Goal: Complete application form: Fill out and submit a form for a specific purpose

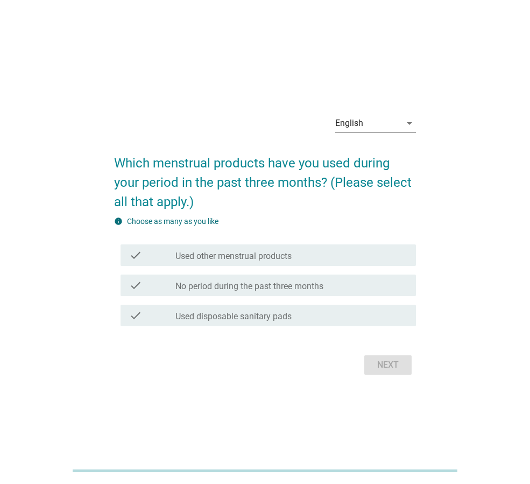
click at [385, 127] on div "English" at bounding box center [369, 123] width 66 height 17
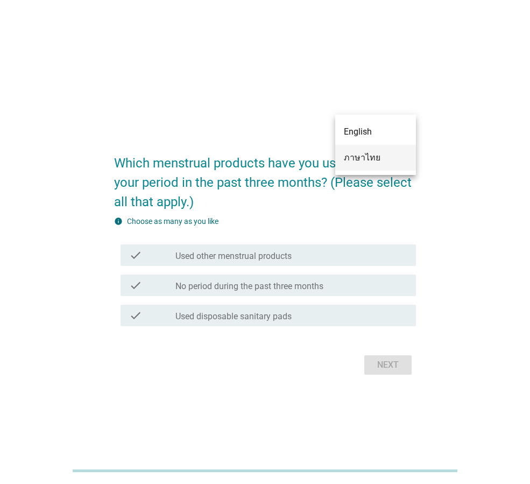
click at [371, 157] on div "ภาษาไทย" at bounding box center [376, 157] width 64 height 13
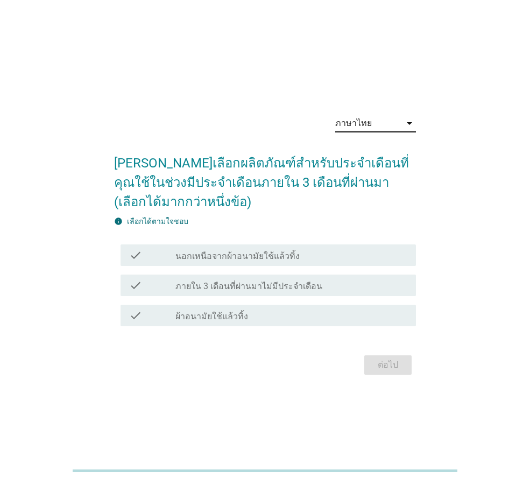
click at [278, 316] on div "check_box_outline_blank ผ้าอนามัยใช้แล้วทิ้ง" at bounding box center [292, 315] width 232 height 13
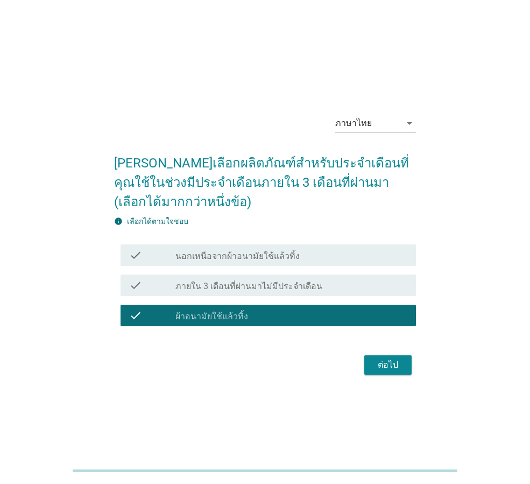
click at [389, 371] on div "ต่อไป" at bounding box center [388, 365] width 30 height 13
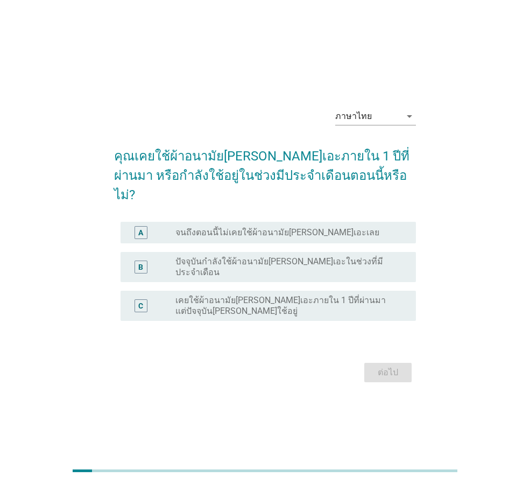
click at [174, 262] on div "B" at bounding box center [152, 267] width 46 height 22
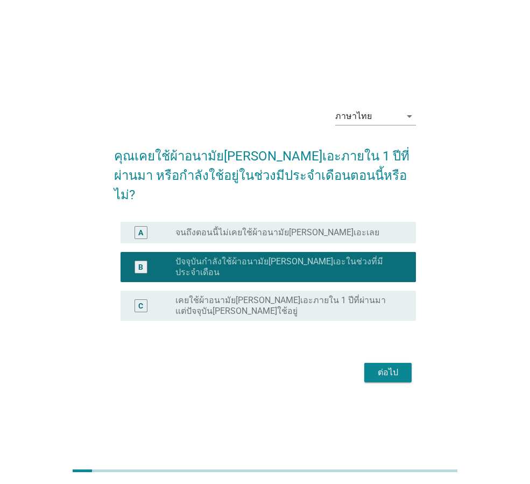
click at [392, 369] on div "ต่อไป" at bounding box center [265, 373] width 302 height 26
click at [396, 366] on div "ต่อไป" at bounding box center [388, 372] width 30 height 13
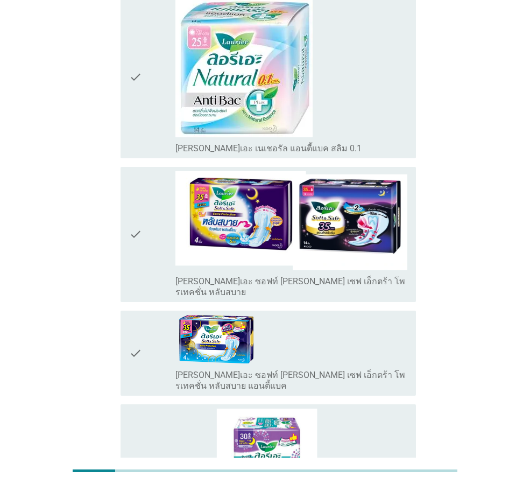
scroll to position [2541, 0]
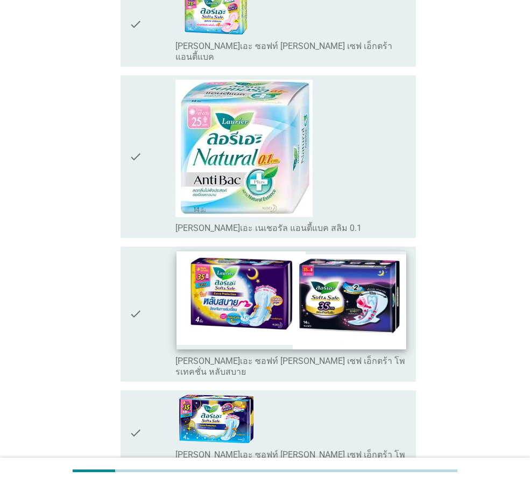
click at [329, 252] on img at bounding box center [291, 301] width 229 height 98
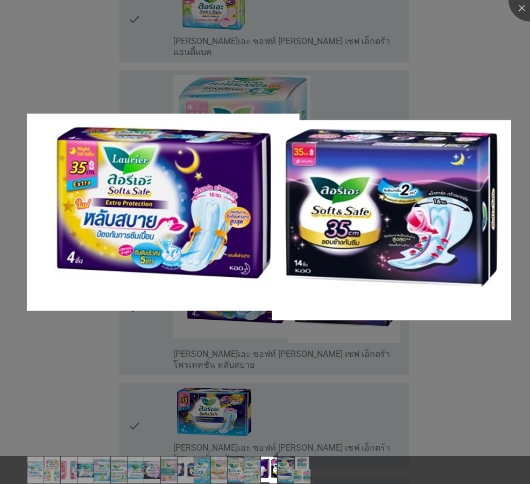
click at [456, 386] on div at bounding box center [265, 242] width 530 height 484
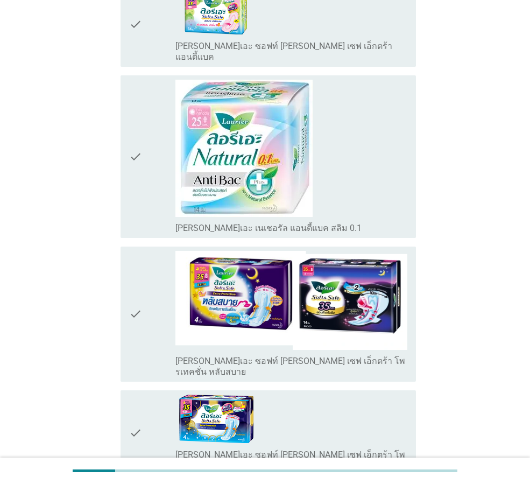
click at [149, 251] on div "check" at bounding box center [152, 314] width 46 height 127
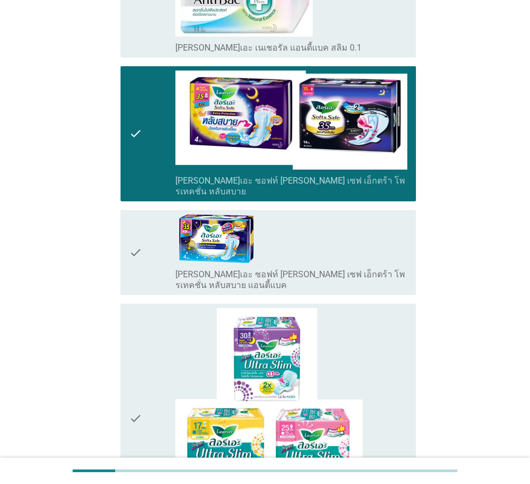
scroll to position [2811, 0]
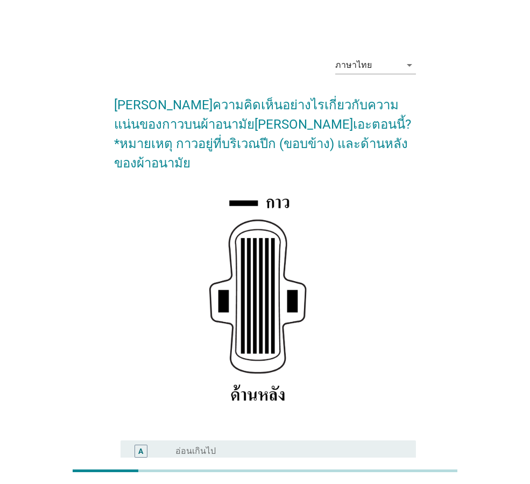
scroll to position [157, 0]
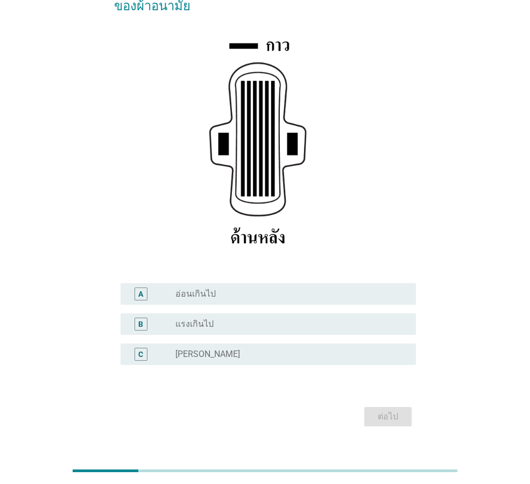
click at [226, 349] on div "radio_button_unchecked [PERSON_NAME]" at bounding box center [288, 354] width 224 height 11
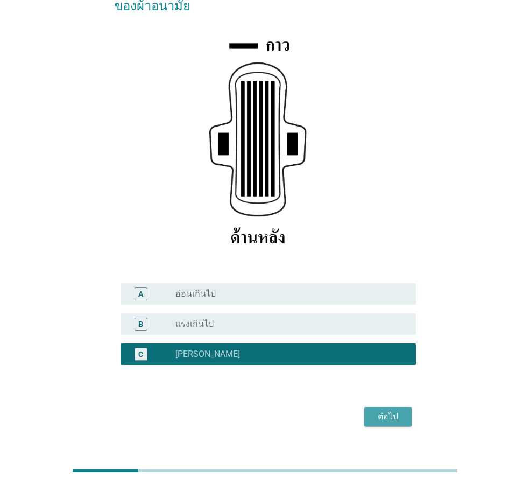
click at [392, 407] on button "ต่อไป" at bounding box center [388, 416] width 47 height 19
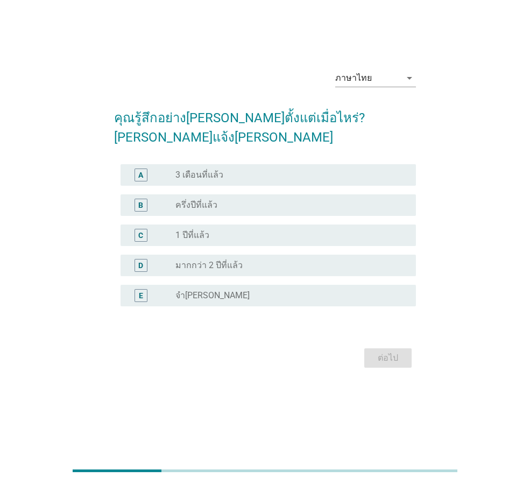
scroll to position [0, 0]
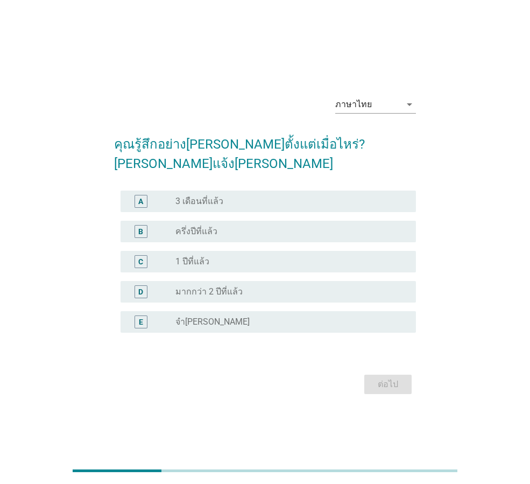
click at [243, 281] on div "D radio_button_unchecked มากกว่า 2 ปีที่แล้ว" at bounding box center [269, 292] width 296 height 22
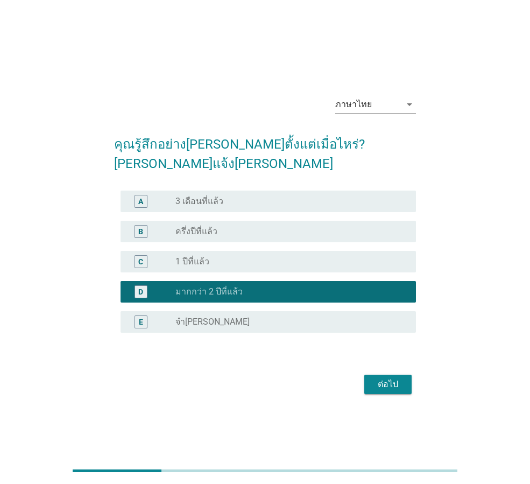
click at [292, 256] on div "radio_button_unchecked 1 ปีที่แล้ว" at bounding box center [288, 261] width 224 height 11
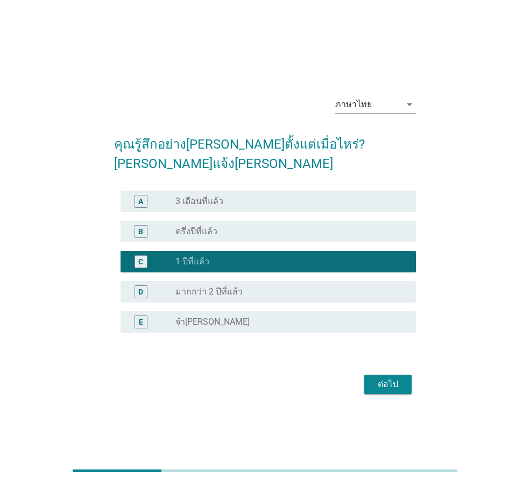
click at [384, 378] on div "ต่อไป" at bounding box center [388, 384] width 30 height 13
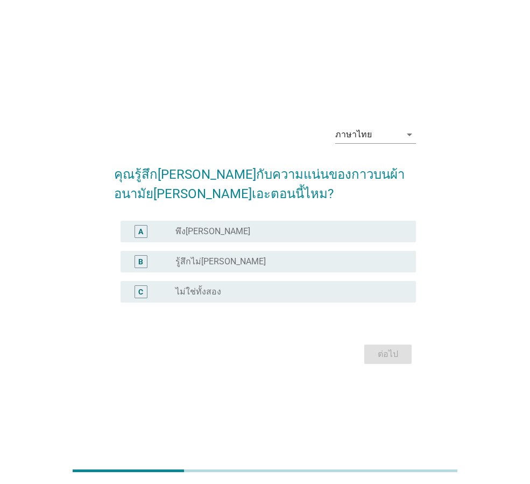
click at [312, 235] on div "radio_button_unchecked พึง[PERSON_NAME]" at bounding box center [288, 231] width 224 height 11
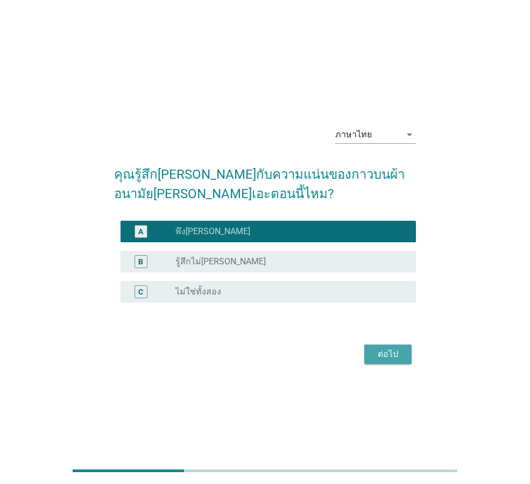
click at [390, 357] on div "ต่อไป" at bounding box center [388, 354] width 30 height 13
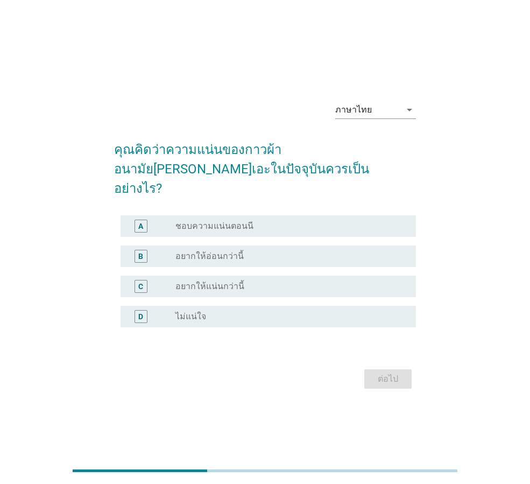
click at [261, 221] on div "radio_button_unchecked ชอบความแน่นตอนนี" at bounding box center [288, 226] width 224 height 11
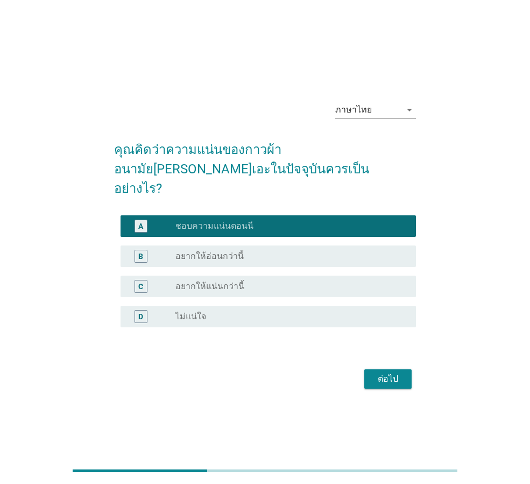
click at [397, 373] on div "ต่อไป" at bounding box center [388, 379] width 30 height 13
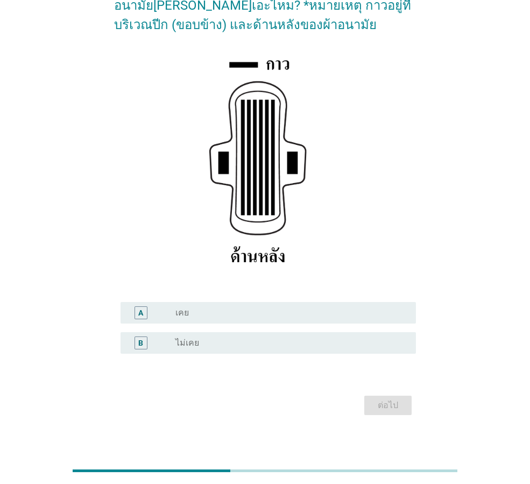
scroll to position [127, 0]
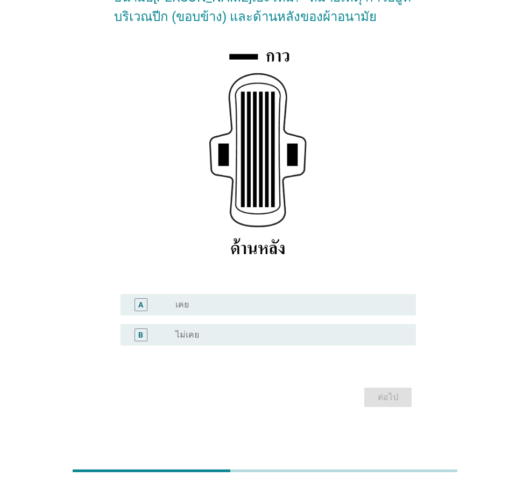
click at [261, 304] on div "radio_button_unchecked เคย" at bounding box center [288, 304] width 224 height 11
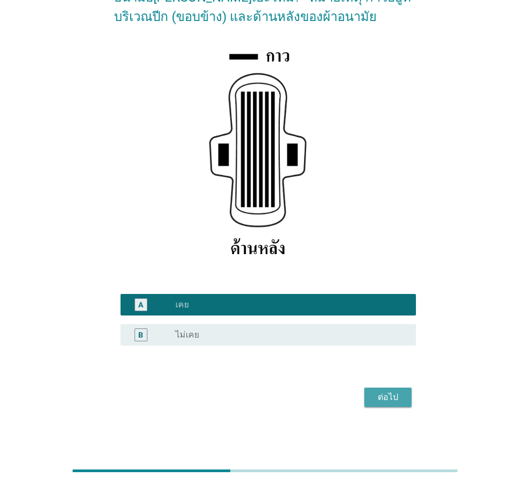
click at [383, 401] on div "ต่อไป" at bounding box center [388, 397] width 30 height 13
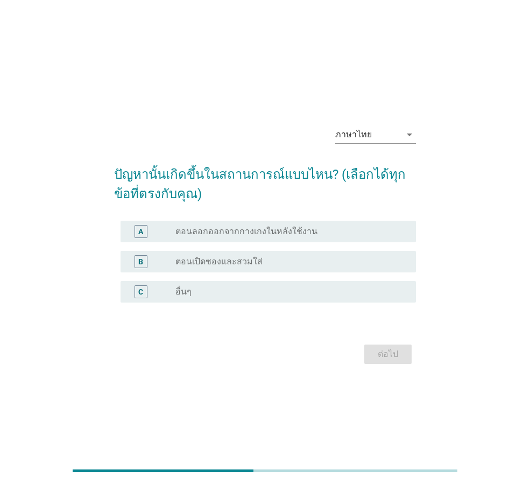
click at [263, 231] on label "ตอนลอกออกจากกางเกงในหลังใช้งาน" at bounding box center [247, 231] width 142 height 11
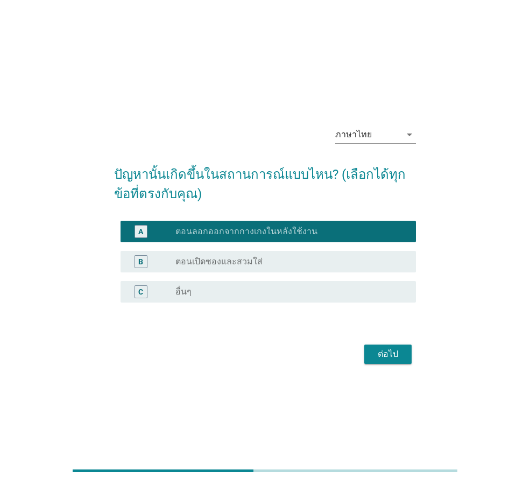
click at [391, 361] on button "ต่อไป" at bounding box center [388, 354] width 47 height 19
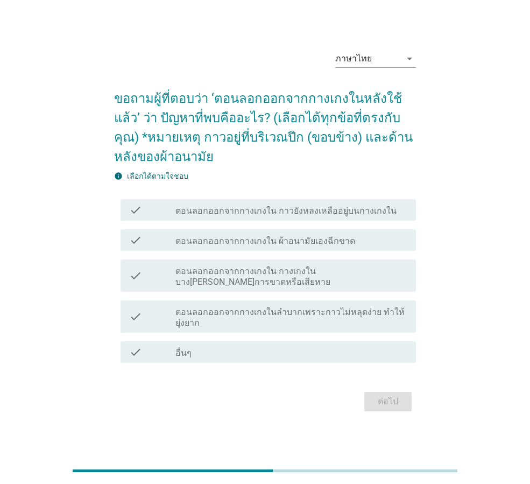
scroll to position [26, 0]
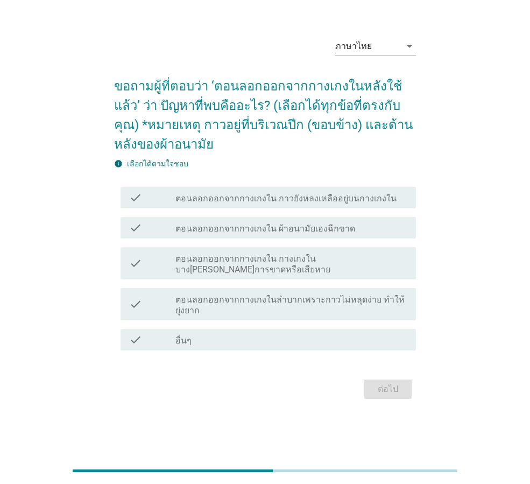
click at [299, 205] on div "check check_box_outline_blank ตอนลอกออกจากกางเกงใน กาวยังหลงเหลืออยู่บนกางเกงใน" at bounding box center [269, 198] width 296 height 22
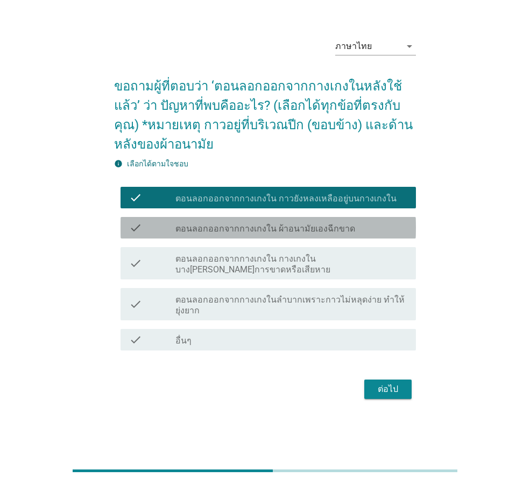
click at [311, 227] on label "ตอนลอกออกจากกางเกงใน ผ้าอนามัยเองฉีกขาด" at bounding box center [266, 229] width 180 height 11
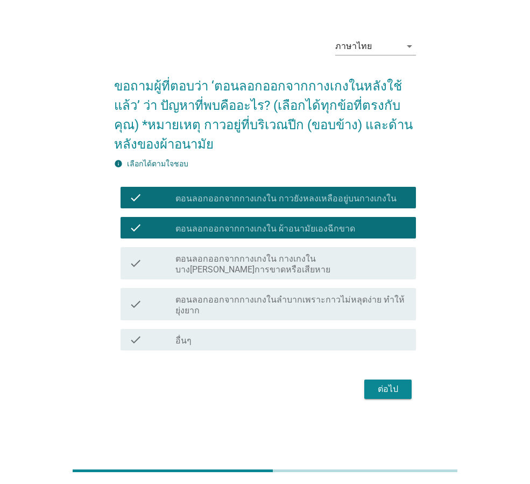
click at [288, 263] on label "ตอนลอกออกจากกางเกงใน กางเกงในบาง[PERSON_NAME]การขาดหรือเสียหาย" at bounding box center [292, 265] width 232 height 22
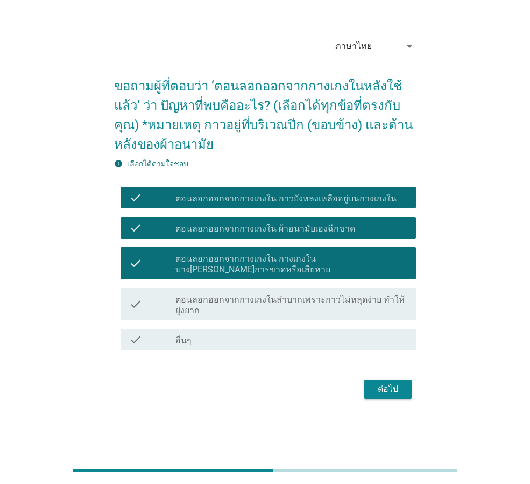
click at [338, 308] on label "ตอนลอกออกจากกางเกงในลำบากเพราะกาวไม่หลุดง่าย ทำให้ยุ่งยาก" at bounding box center [292, 306] width 232 height 22
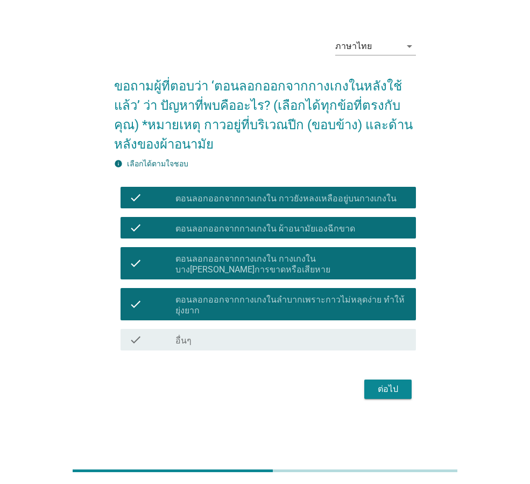
click at [340, 302] on label "ตอนลอกออกจากกางเกงในลำบากเพราะกาวไม่หลุดง่าย ทำให้ยุ่งยาก" at bounding box center [292, 306] width 232 height 22
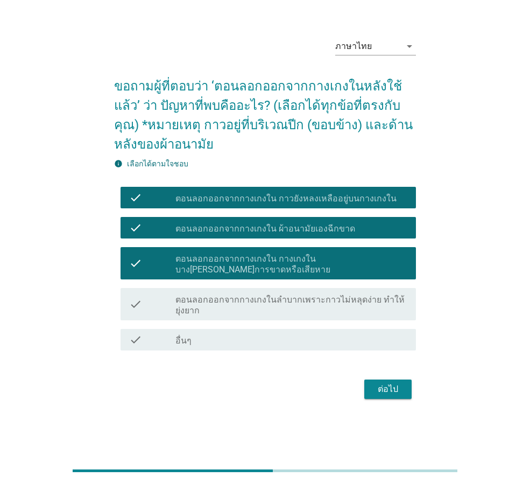
click at [395, 392] on div "ต่อไป" at bounding box center [388, 389] width 30 height 13
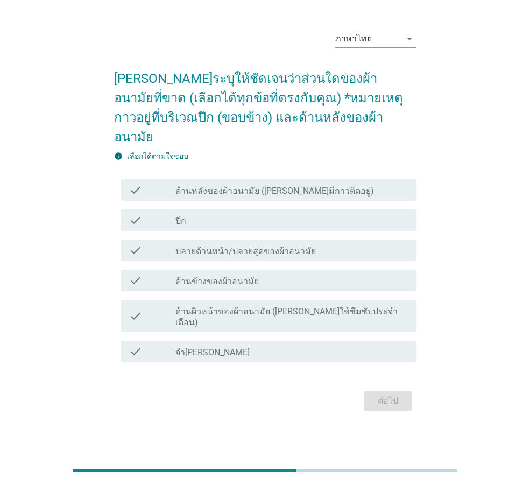
scroll to position [0, 0]
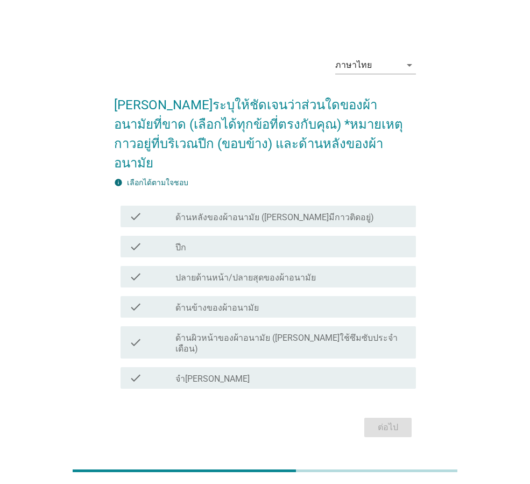
click at [216, 242] on div "check_box_outline_blank ปีก" at bounding box center [292, 246] width 232 height 13
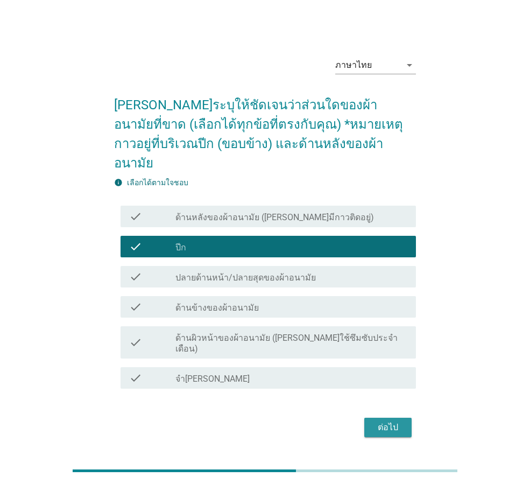
click at [386, 421] on div "ต่อไป" at bounding box center [388, 427] width 30 height 13
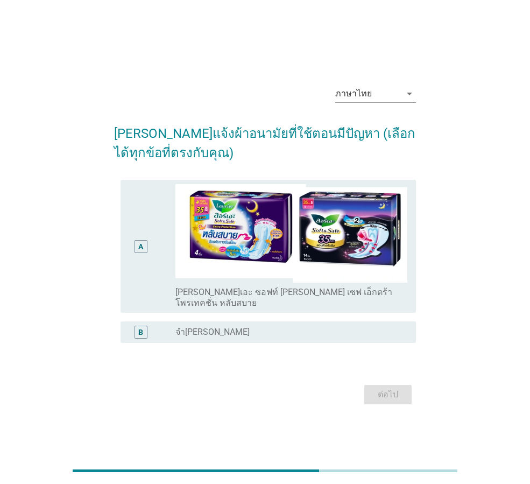
click at [150, 240] on div "A" at bounding box center [140, 246] width 23 height 125
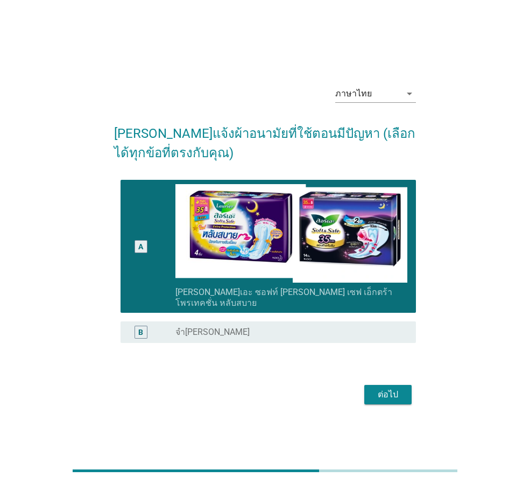
click at [376, 392] on div "ต่อไป" at bounding box center [388, 394] width 30 height 13
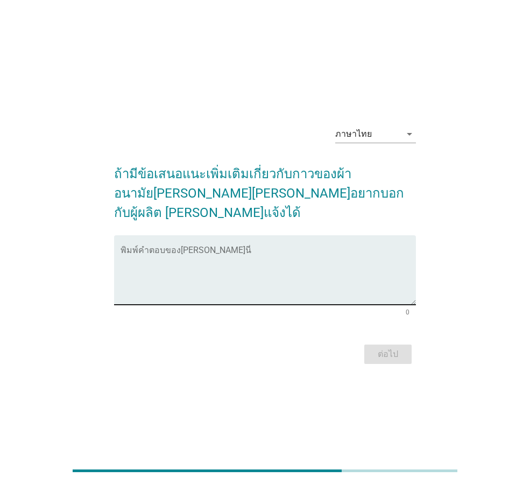
click at [207, 254] on textarea "พิมพ์คำตอบของคุณ ที่นี่" at bounding box center [269, 276] width 296 height 57
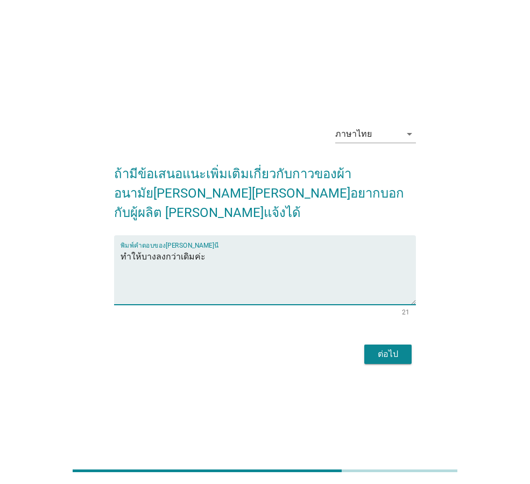
type textarea "ทำให้บางลงกว่าเดิมค่ะ"
click at [386, 348] on div "ต่อไป" at bounding box center [388, 354] width 30 height 13
